Goal: Book appointment/travel/reservation

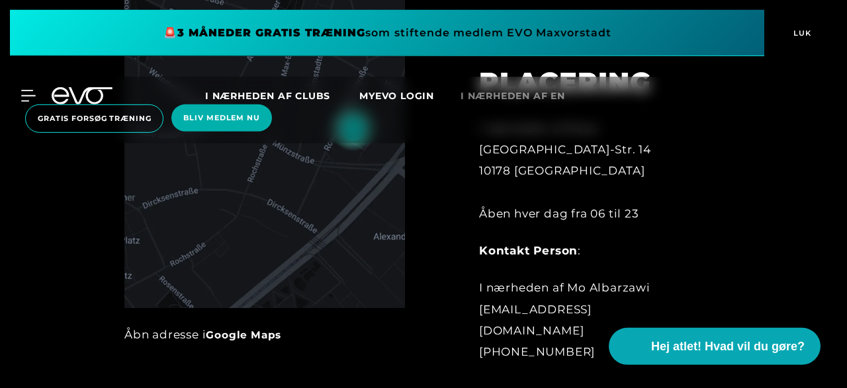
scroll to position [570, 0]
click at [265, 337] on link "Google Maps" at bounding box center [243, 334] width 75 height 13
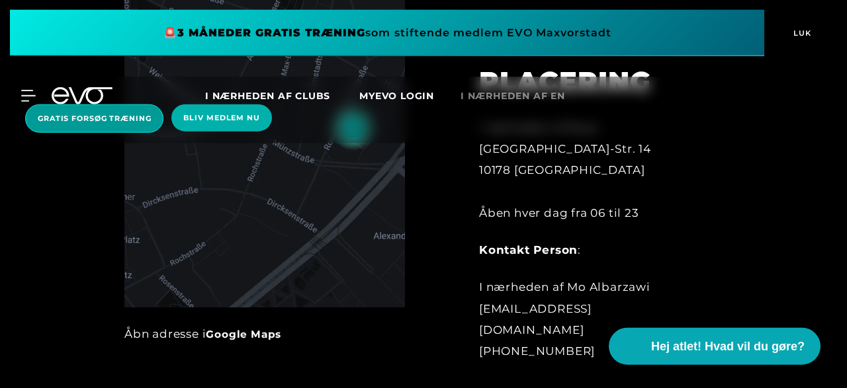
click at [138, 120] on span "Gratis forsøg træning" at bounding box center [94, 118] width 113 height 11
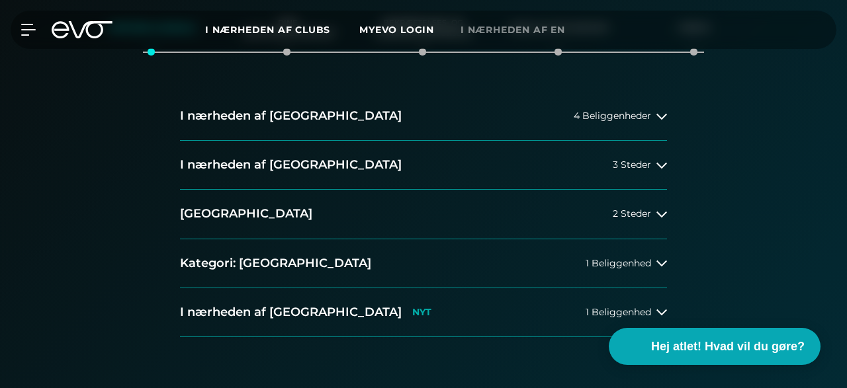
scroll to position [290, 0]
click at [662, 167] on icon at bounding box center [661, 165] width 11 height 11
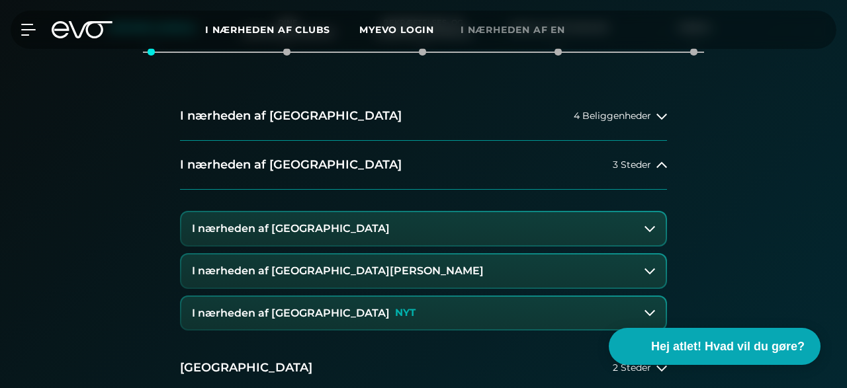
click at [650, 230] on icon at bounding box center [649, 229] width 11 height 6
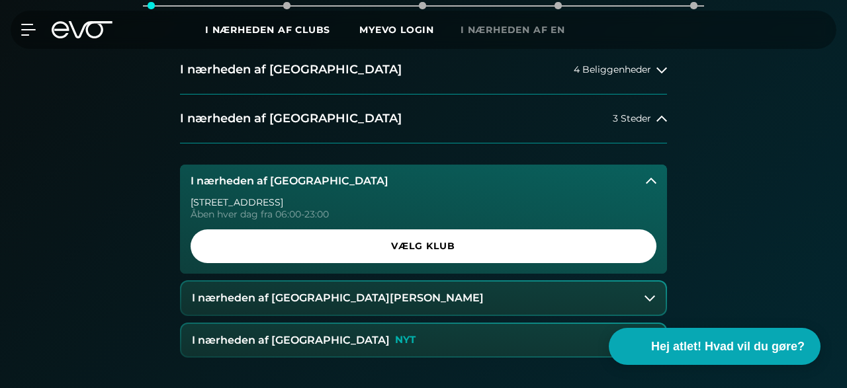
scroll to position [337, 0]
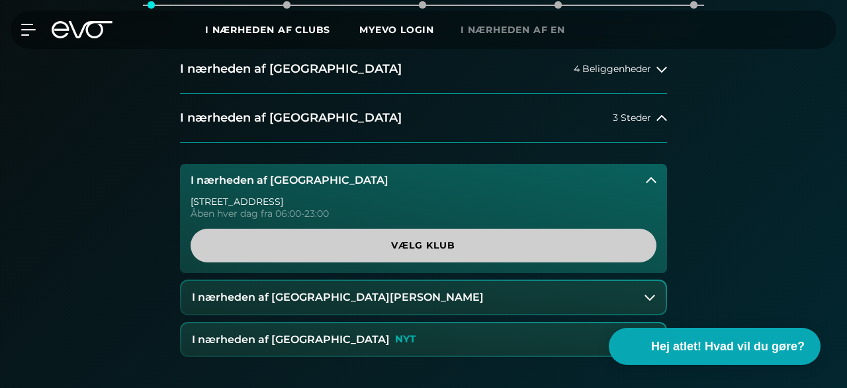
click at [457, 245] on span "Vælg klub" at bounding box center [423, 246] width 434 height 14
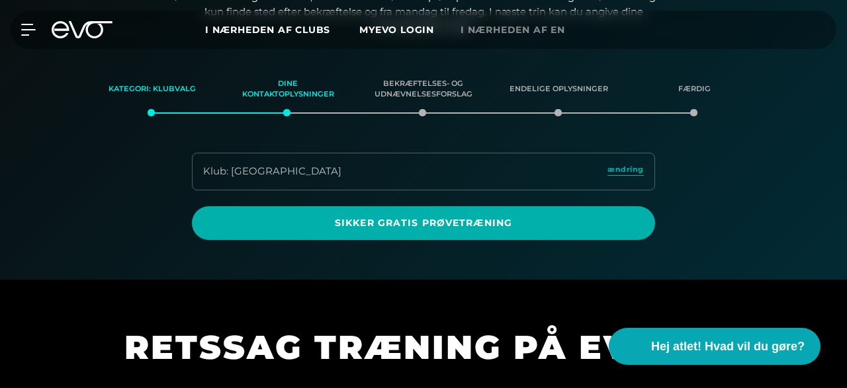
scroll to position [226, 0]
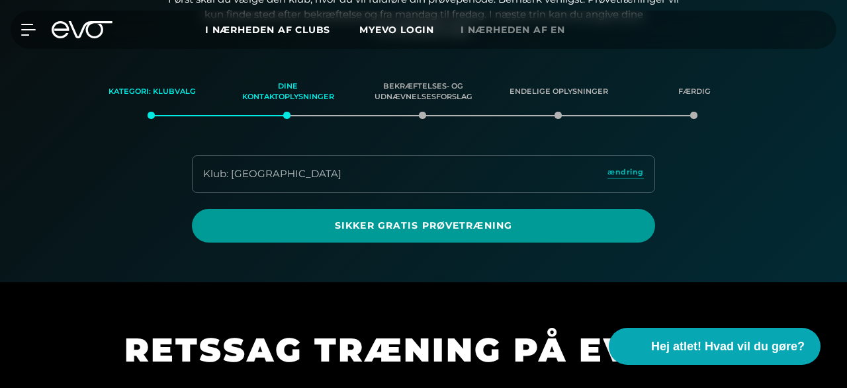
click at [462, 232] on span "Sikker gratis prøvetræning" at bounding box center [423, 226] width 463 height 34
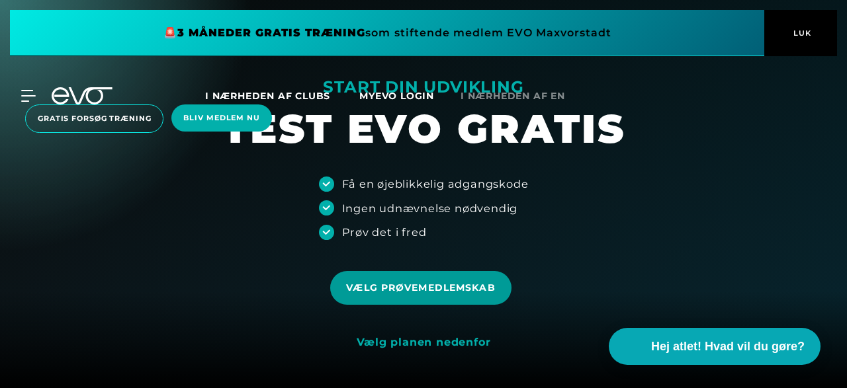
click at [438, 290] on span "Vælg prøvemedlemskab" at bounding box center [420, 288] width 149 height 14
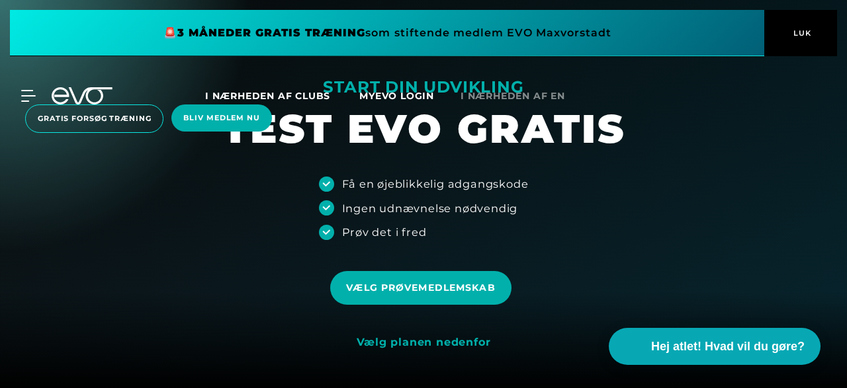
click at [795, 42] on button "LUK" at bounding box center [800, 33] width 73 height 46
